Goal: Transaction & Acquisition: Purchase product/service

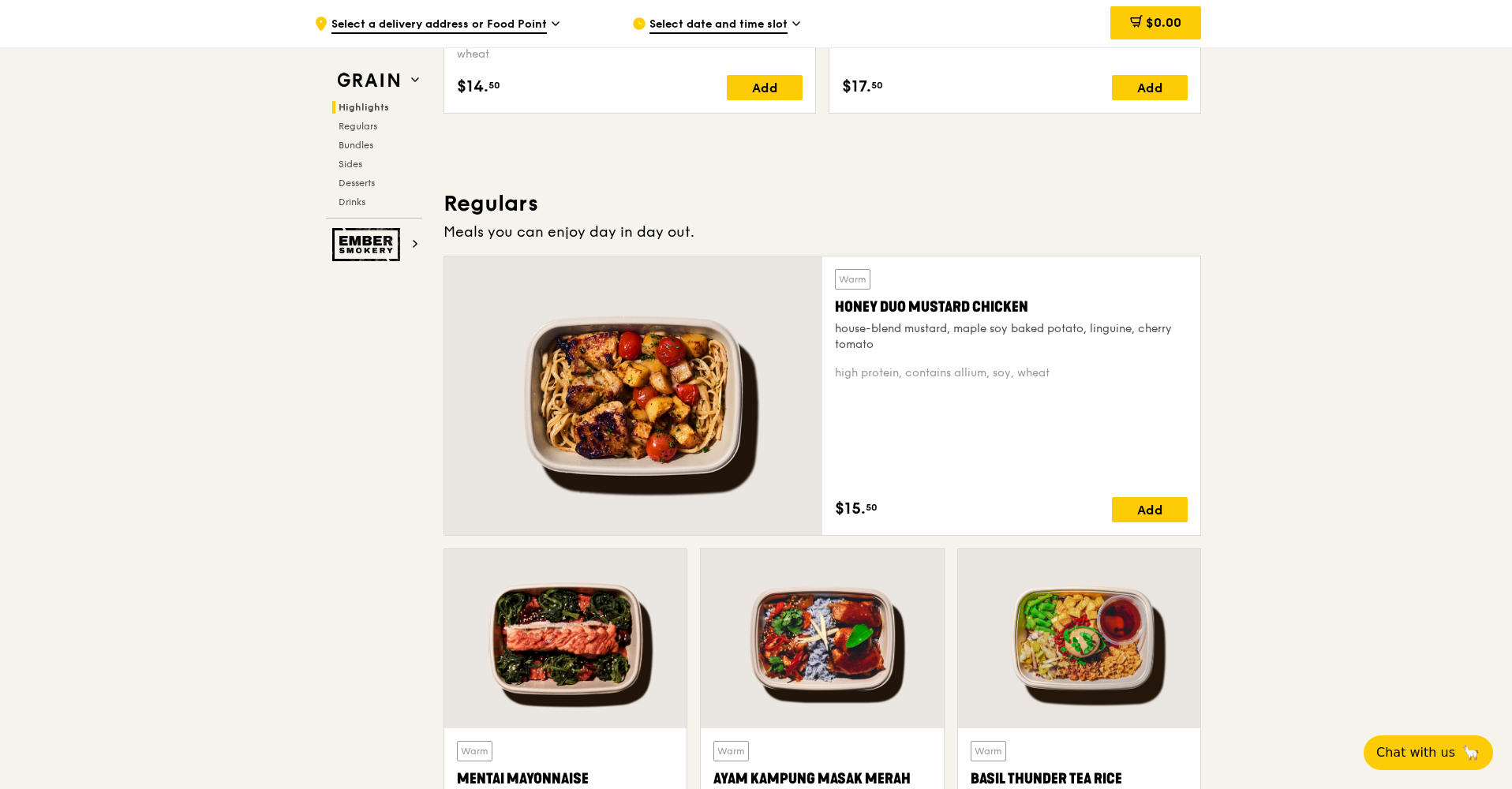
scroll to position [935, 0]
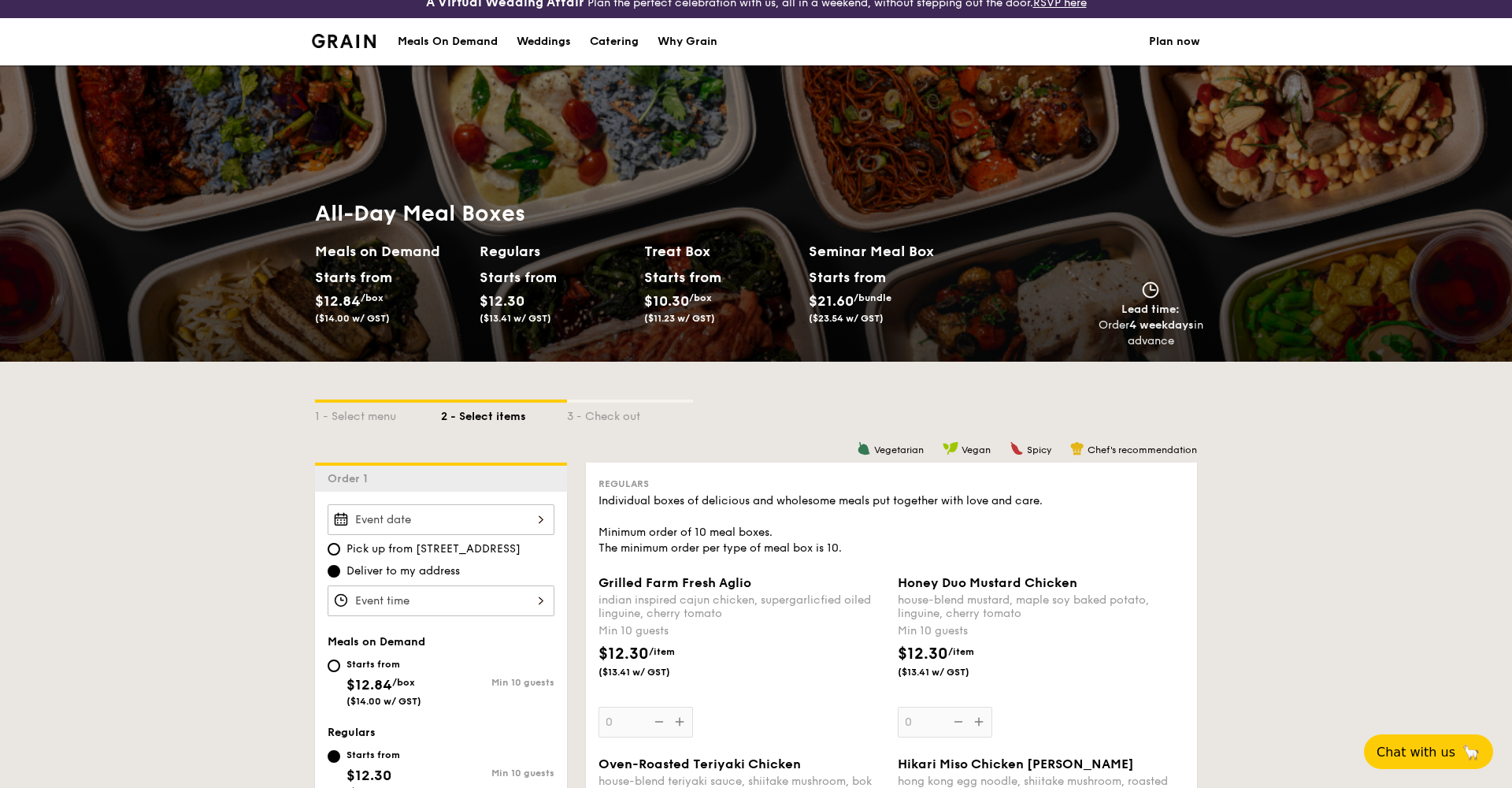
scroll to position [22, 0]
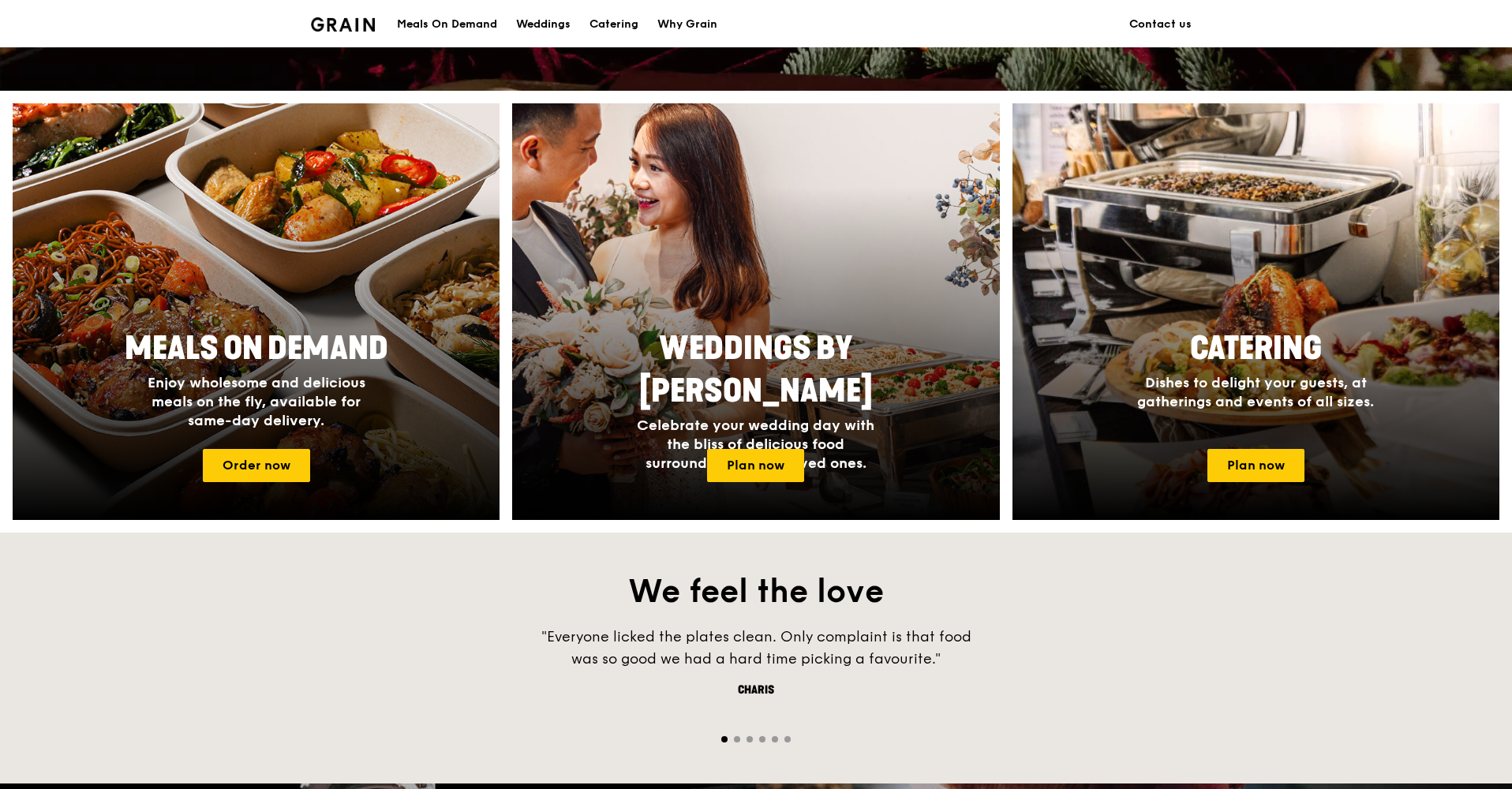
scroll to position [571, 0]
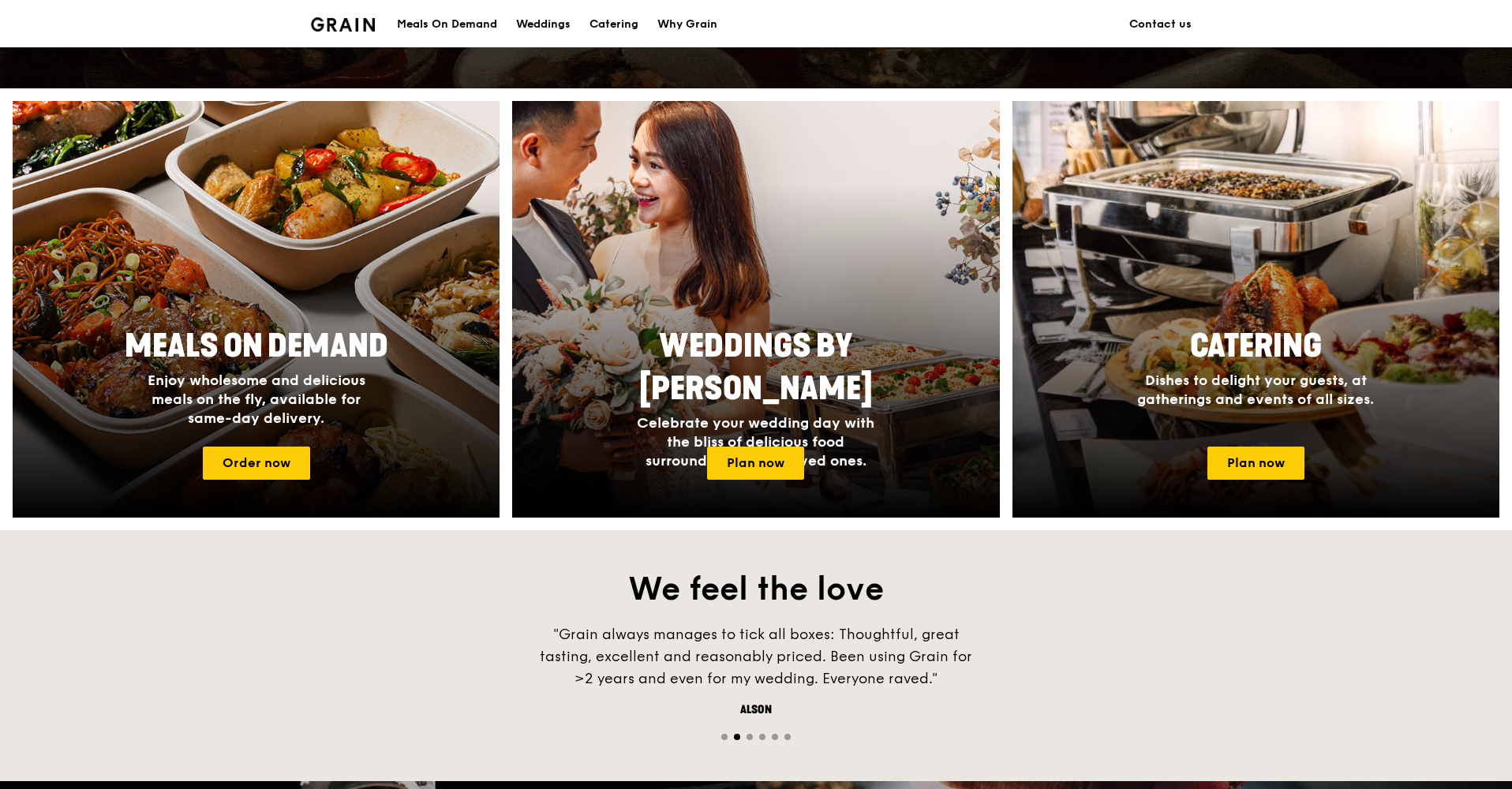
click at [449, 29] on div "Meals On Demand" at bounding box center [447, 24] width 100 height 47
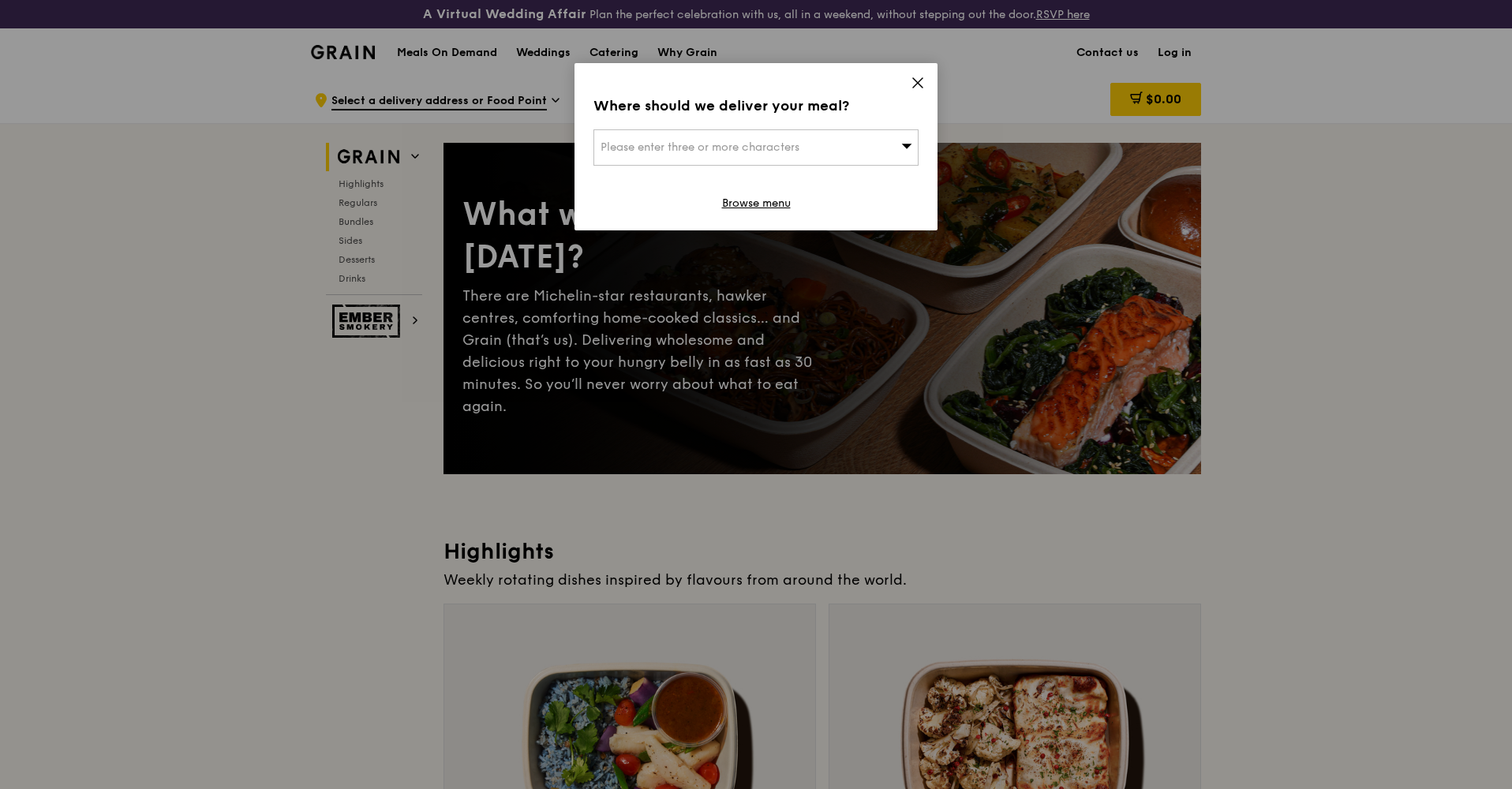
click at [920, 78] on icon at bounding box center [918, 83] width 14 height 14
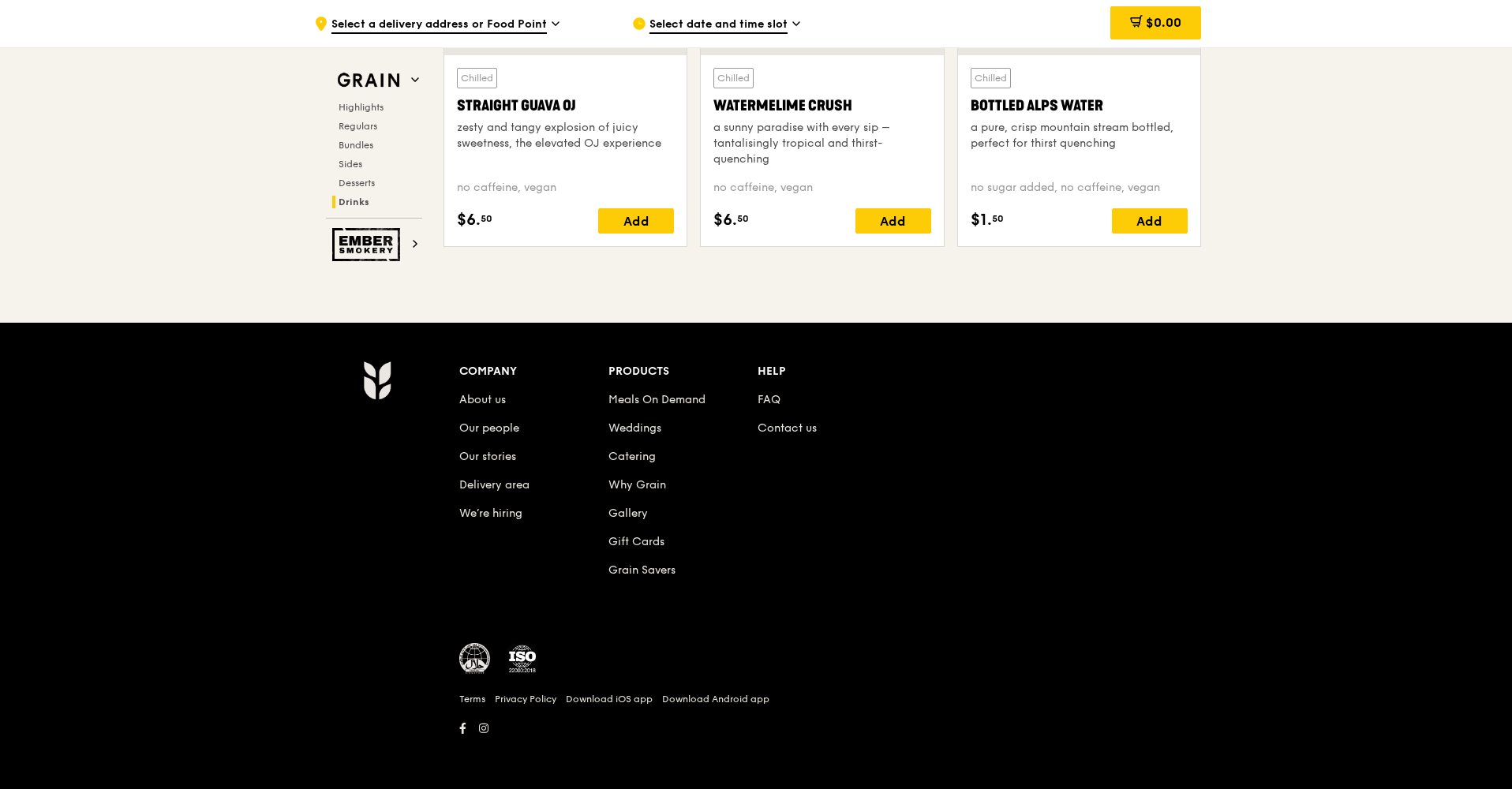
scroll to position [6492, 0]
